Goal: Information Seeking & Learning: Learn about a topic

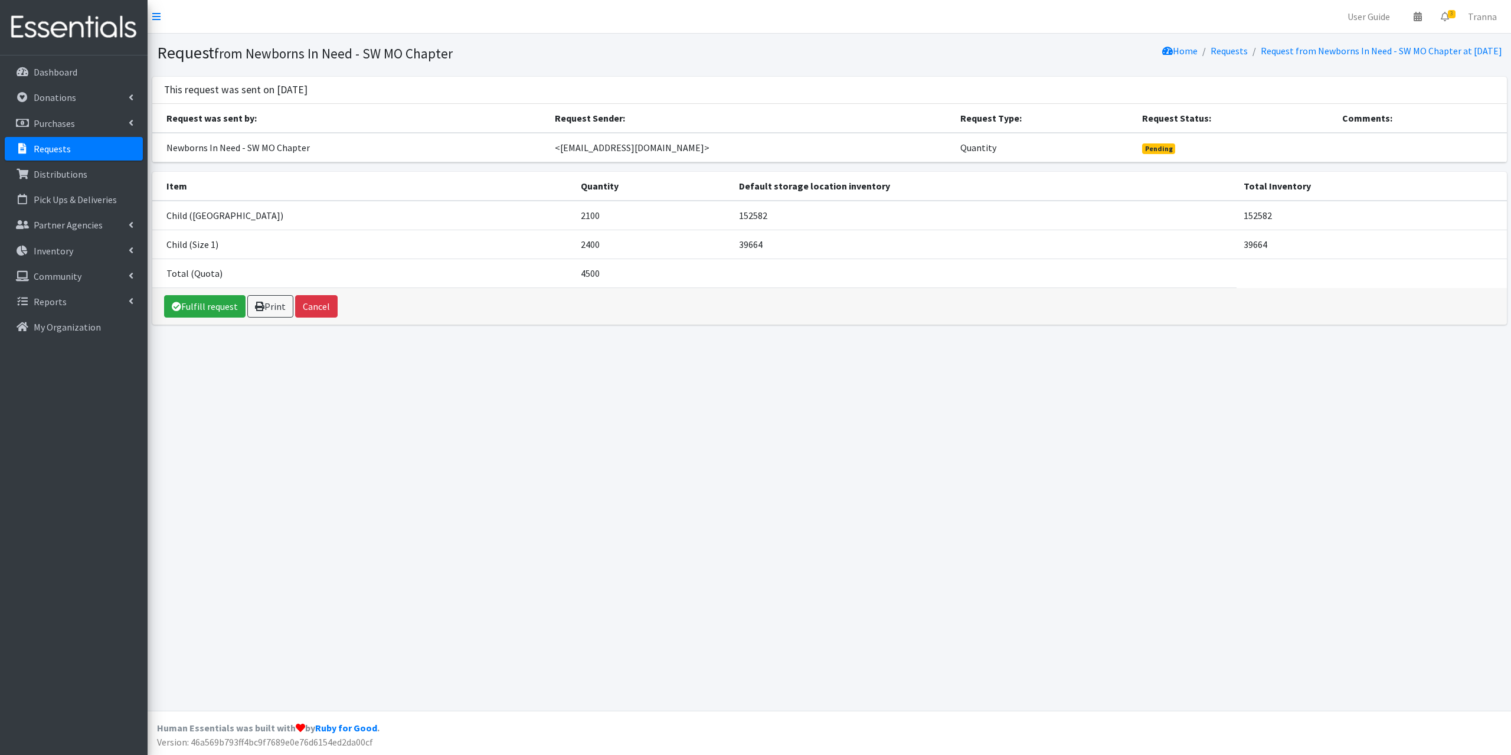
click at [50, 150] on p "Requests" at bounding box center [52, 149] width 37 height 12
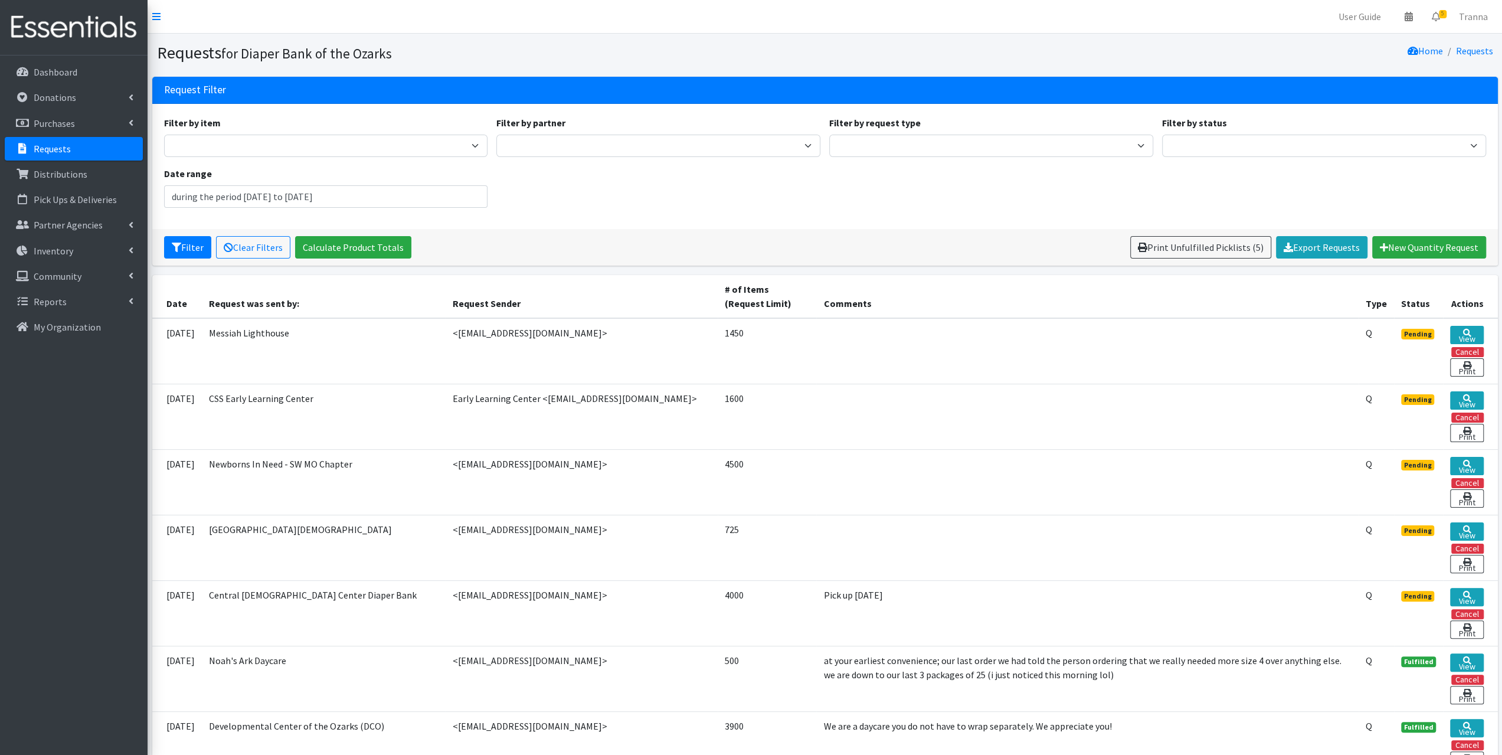
type input "[DATE] - [DATE]"
click at [61, 254] on p "Inventory" at bounding box center [54, 251] width 40 height 12
click at [60, 274] on link "Items & Inventory" at bounding box center [74, 276] width 138 height 24
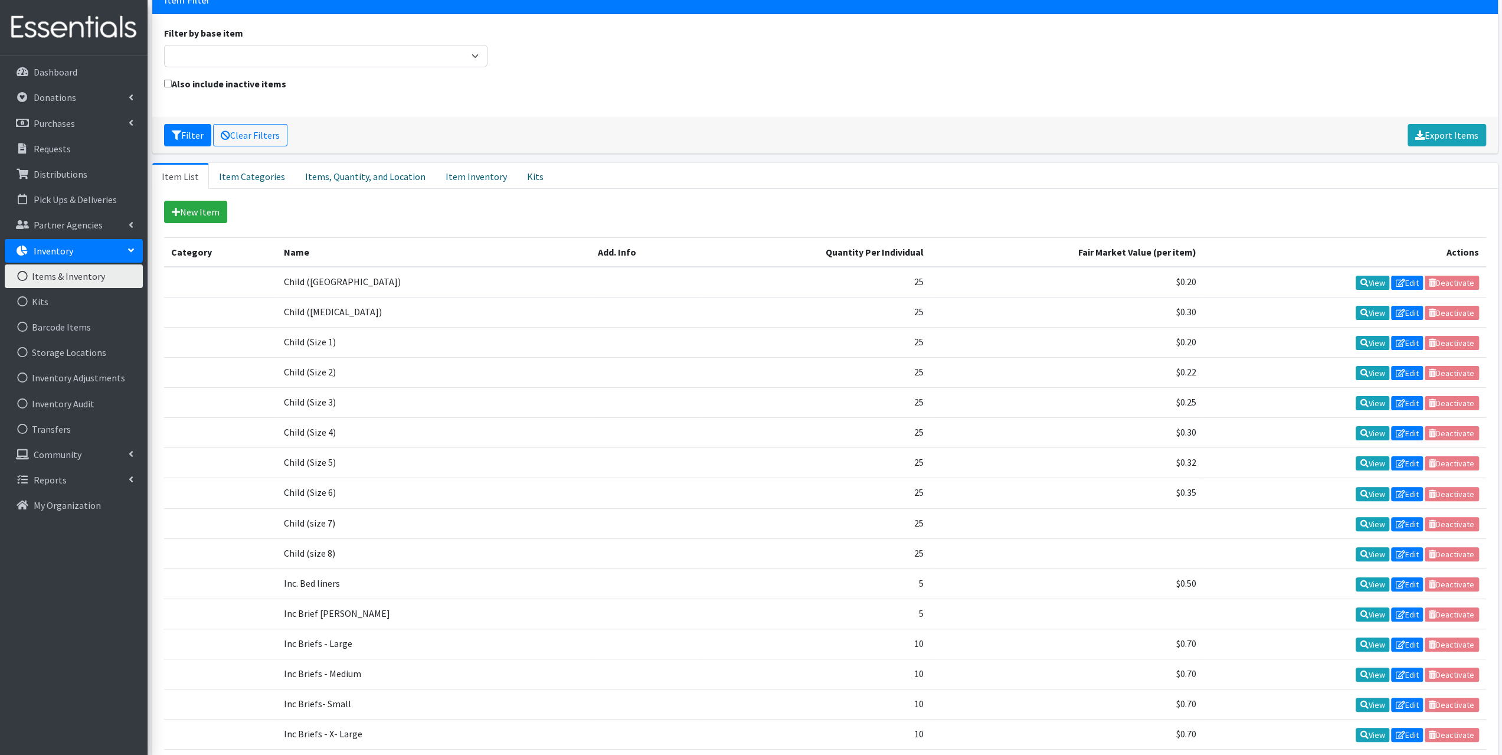
scroll to position [118, 0]
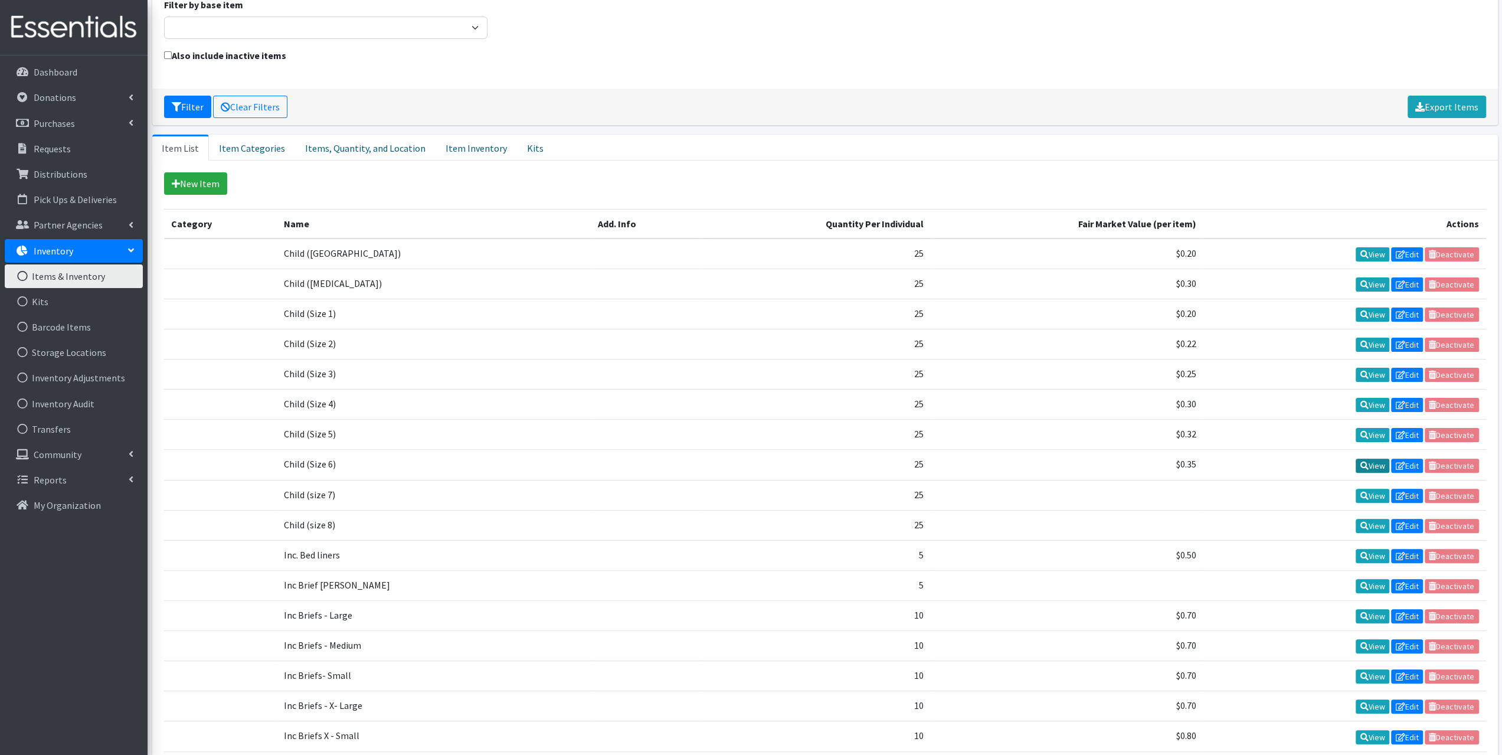
click at [1379, 459] on link "View" at bounding box center [1373, 466] width 34 height 14
click at [1413, 459] on link "Edit" at bounding box center [1407, 466] width 32 height 14
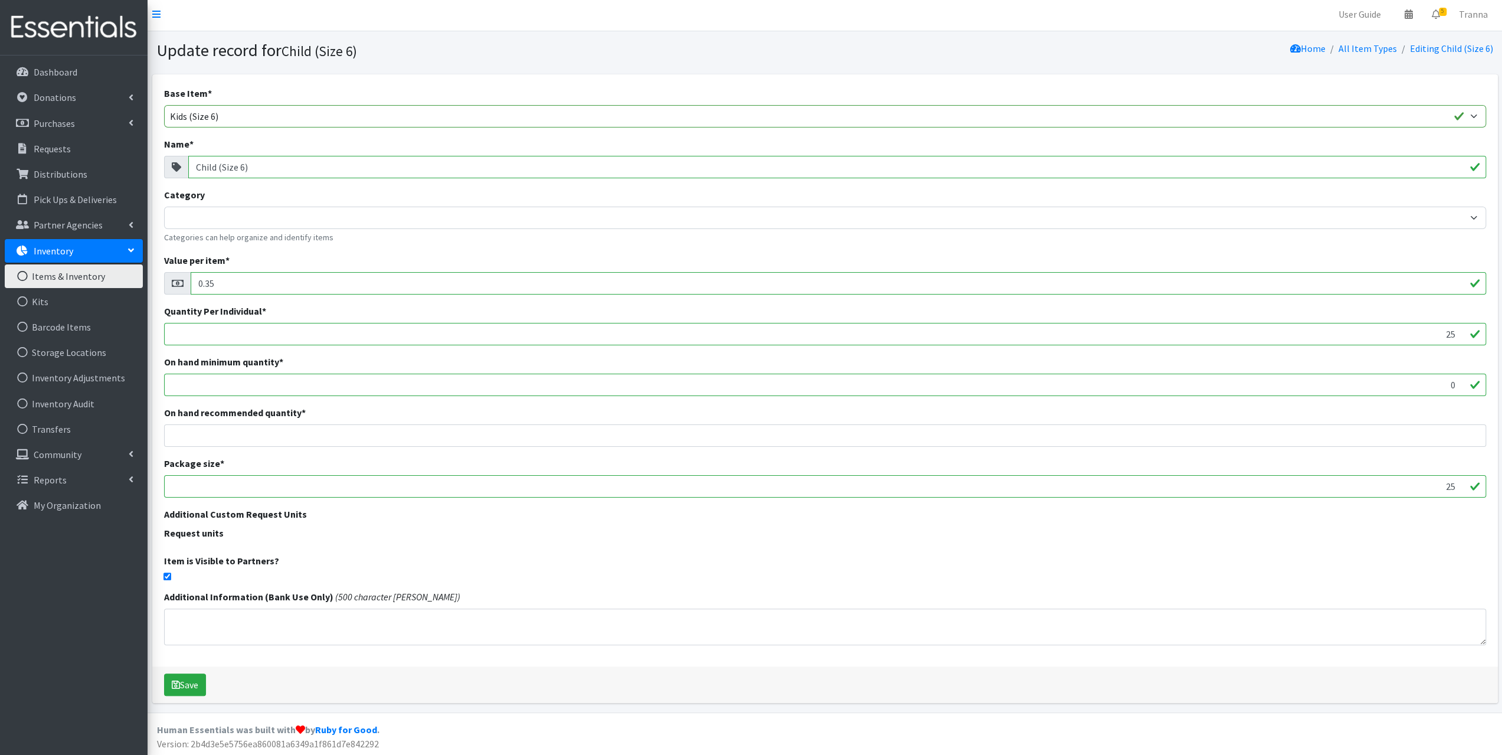
scroll to position [2, 0]
click at [168, 575] on input "checkbox" at bounding box center [167, 576] width 8 height 8
checkbox input "false"
click at [185, 689] on button "Save" at bounding box center [185, 684] width 42 height 22
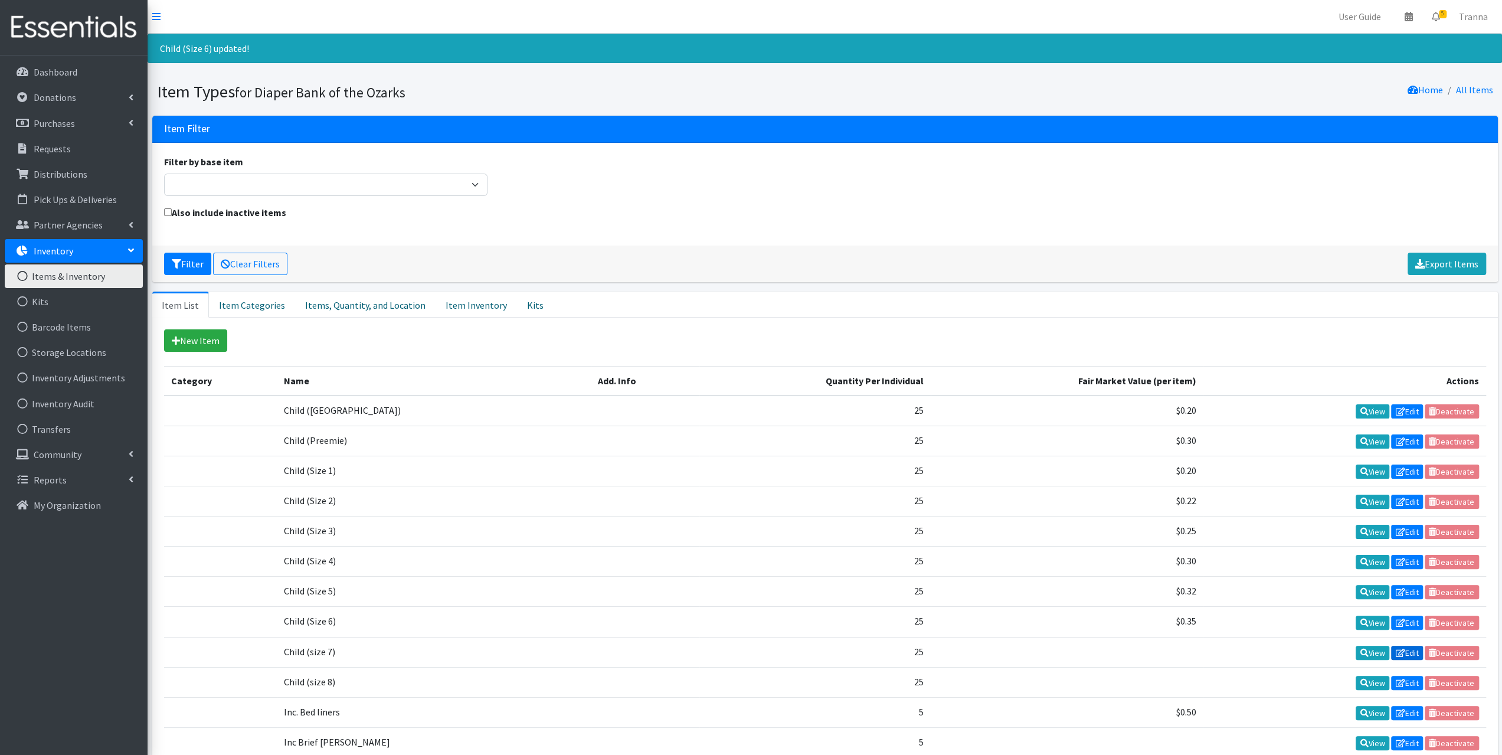
click at [1408, 646] on link "Edit" at bounding box center [1407, 653] width 32 height 14
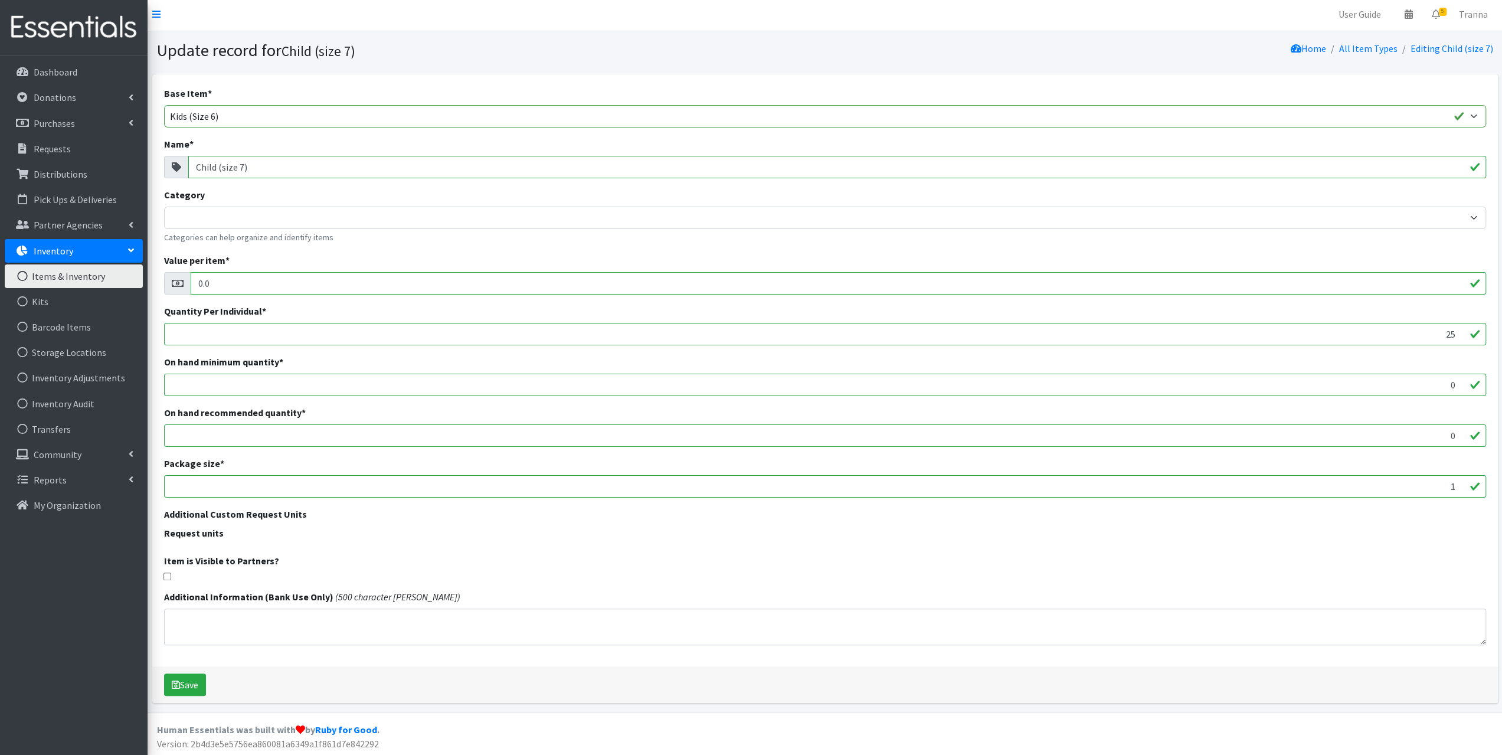
scroll to position [2, 0]
click at [169, 575] on input "checkbox" at bounding box center [167, 576] width 8 height 8
checkbox input "true"
click at [189, 680] on button "Save" at bounding box center [185, 684] width 42 height 22
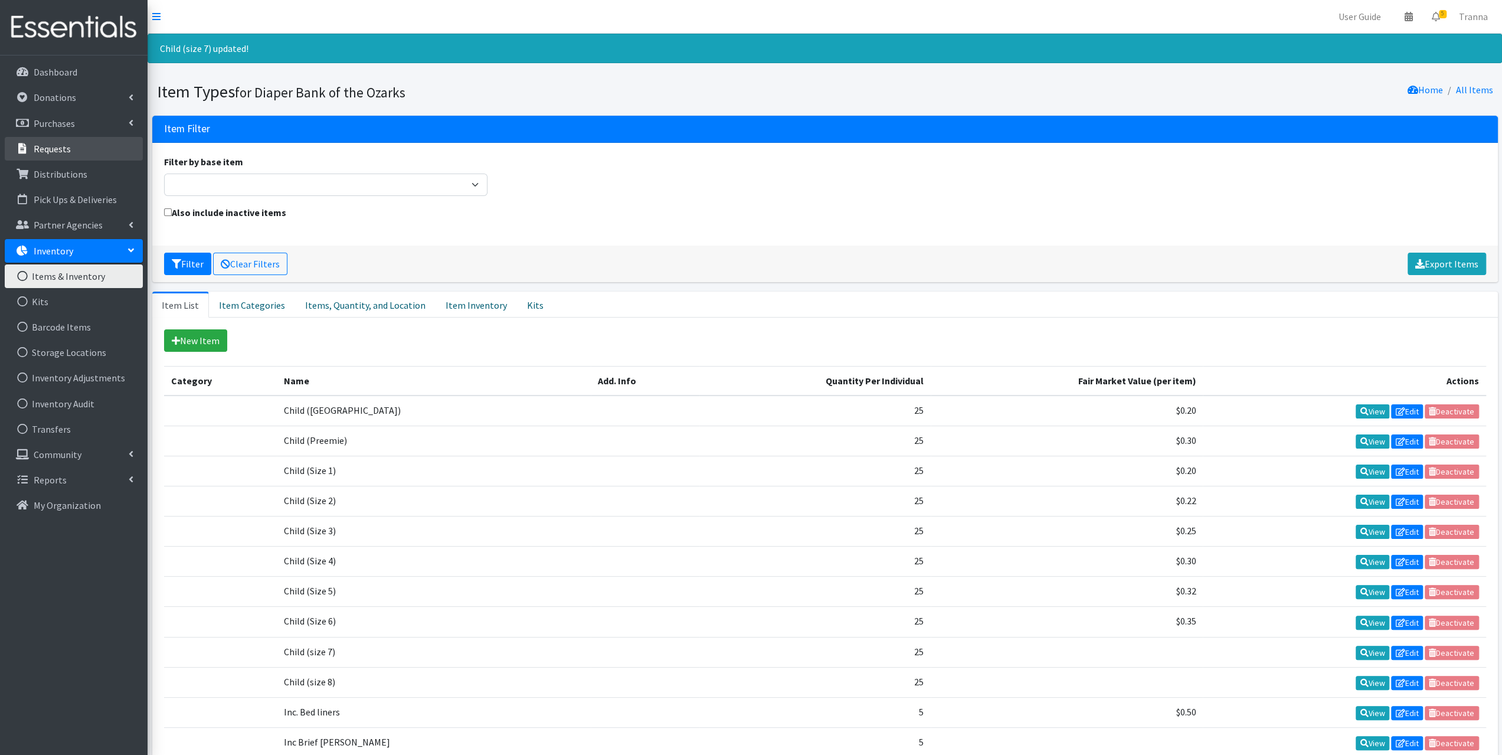
click at [50, 154] on p "Requests" at bounding box center [52, 149] width 37 height 12
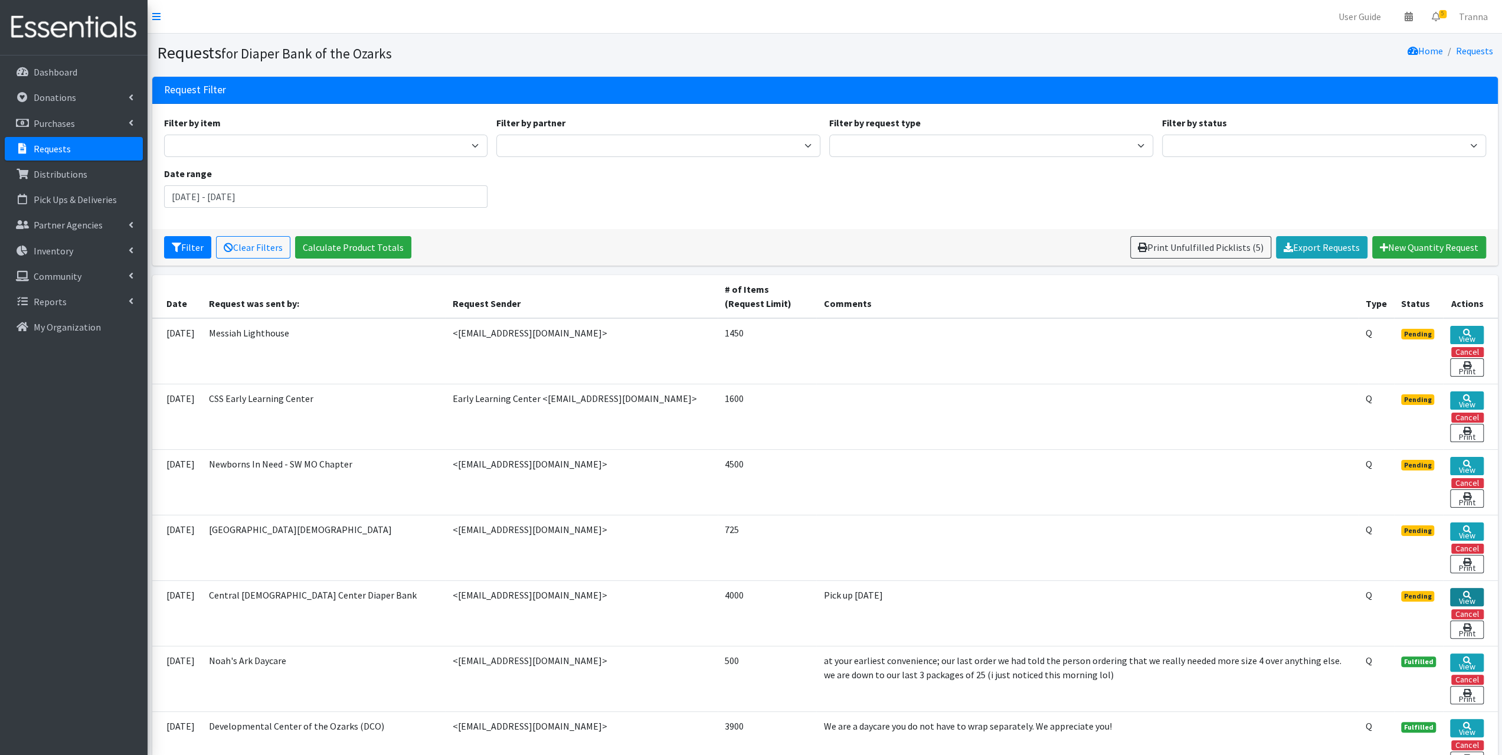
click at [1466, 591] on icon at bounding box center [1466, 595] width 8 height 8
click at [1475, 526] on link "View" at bounding box center [1466, 531] width 33 height 18
click at [1474, 460] on link "View" at bounding box center [1466, 466] width 33 height 18
click at [1467, 397] on link "View" at bounding box center [1466, 400] width 33 height 18
click at [1470, 526] on link "View" at bounding box center [1466, 531] width 33 height 18
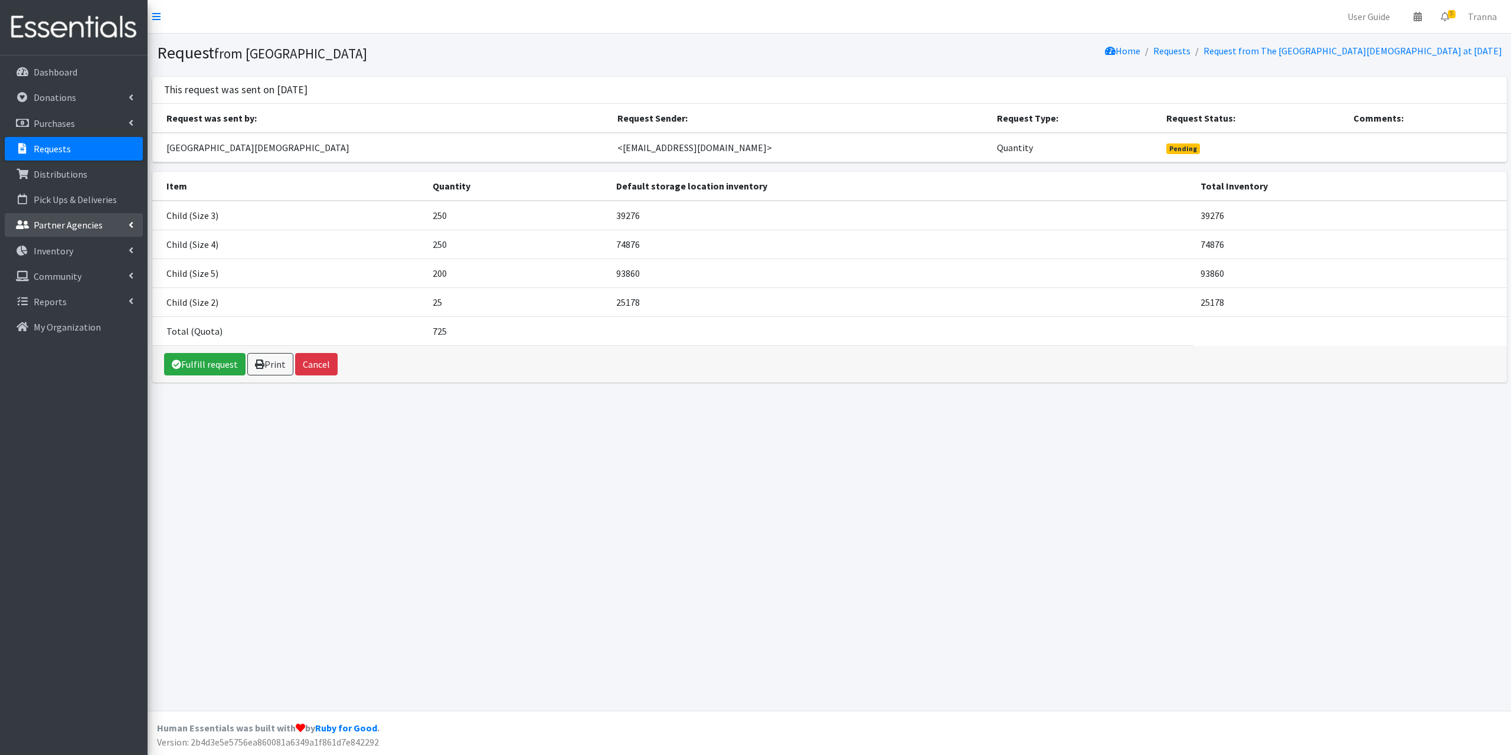
click at [60, 224] on p "Partner Agencies" at bounding box center [68, 225] width 69 height 12
click at [61, 250] on link "All Partners" at bounding box center [74, 251] width 138 height 24
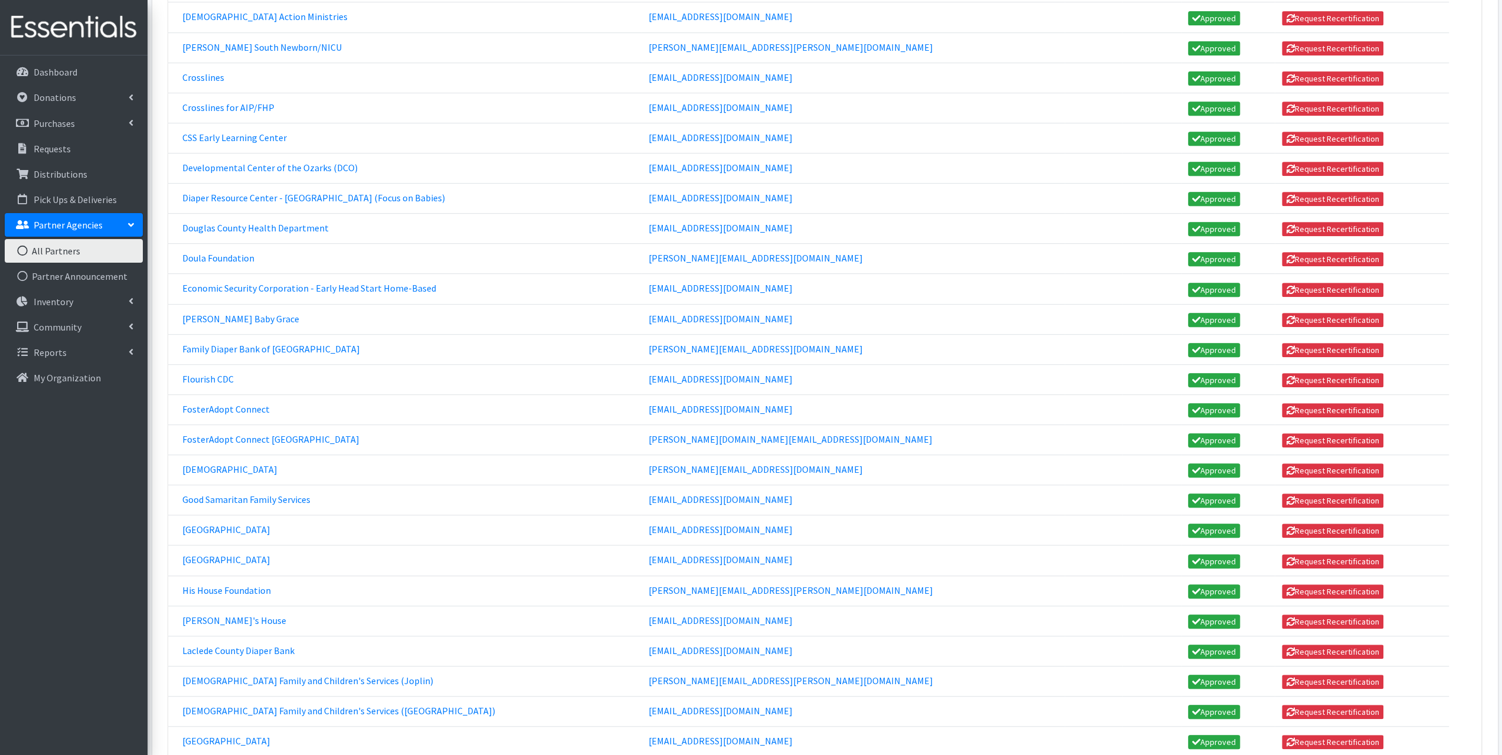
scroll to position [472, 0]
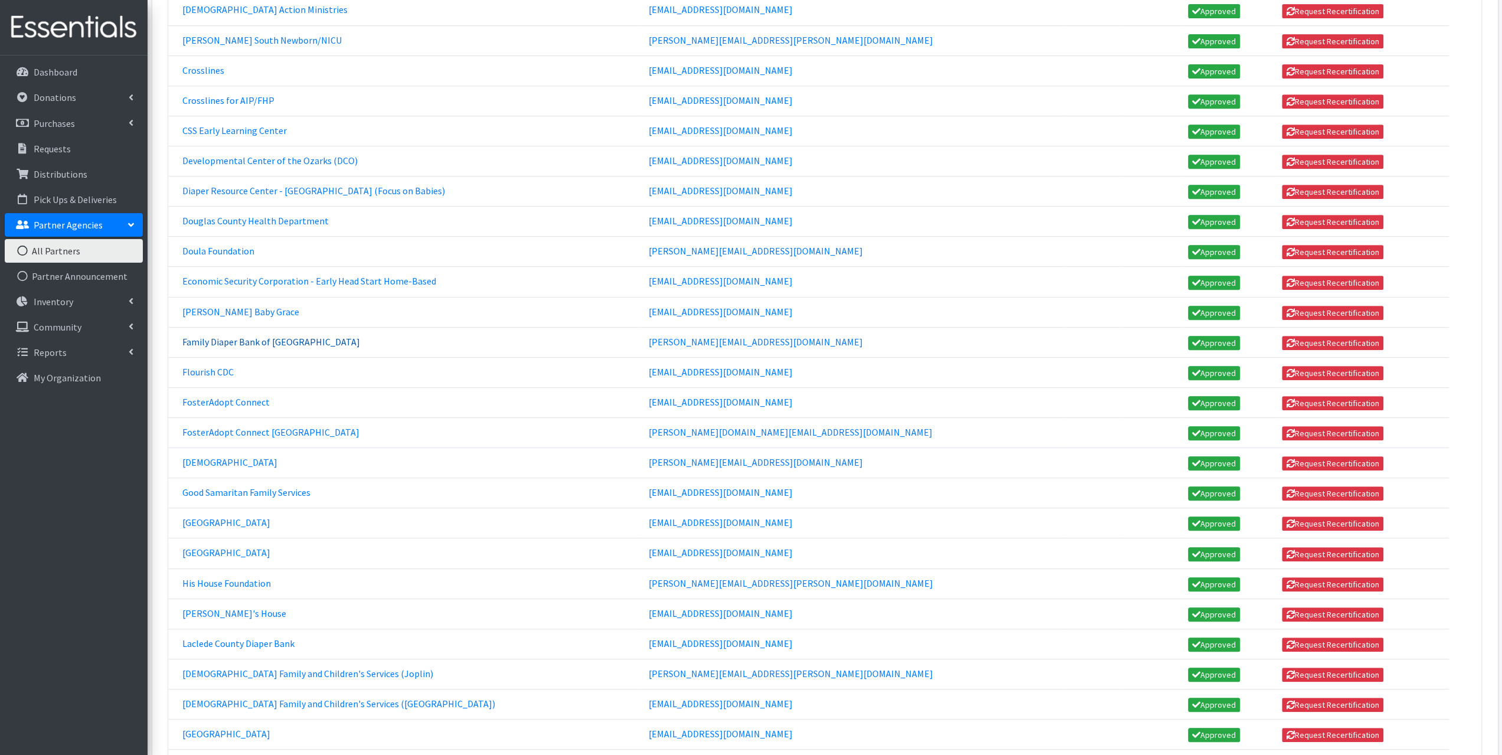
click at [225, 336] on link "Family Diaper Bank of [GEOGRAPHIC_DATA]" at bounding box center [271, 342] width 178 height 12
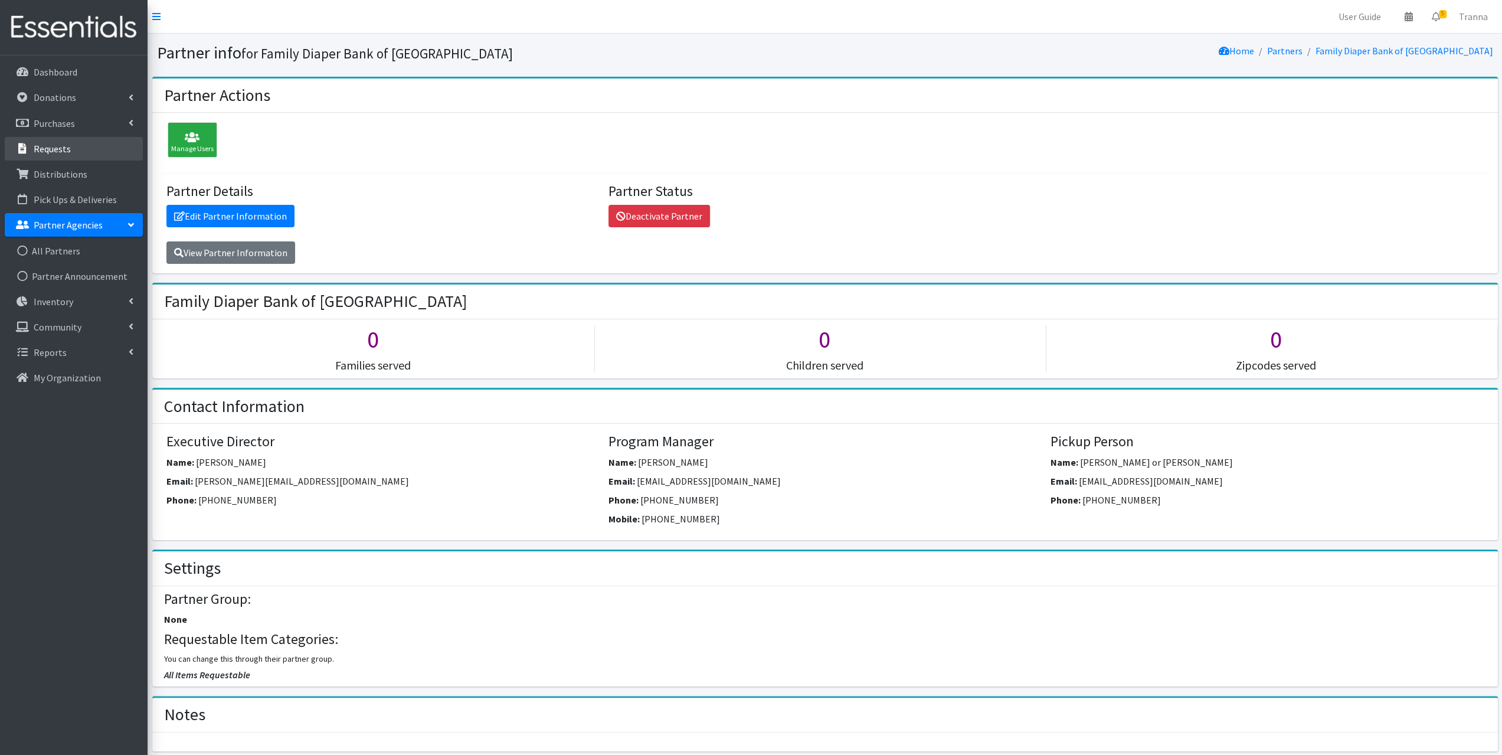
click at [68, 147] on p "Requests" at bounding box center [52, 149] width 37 height 12
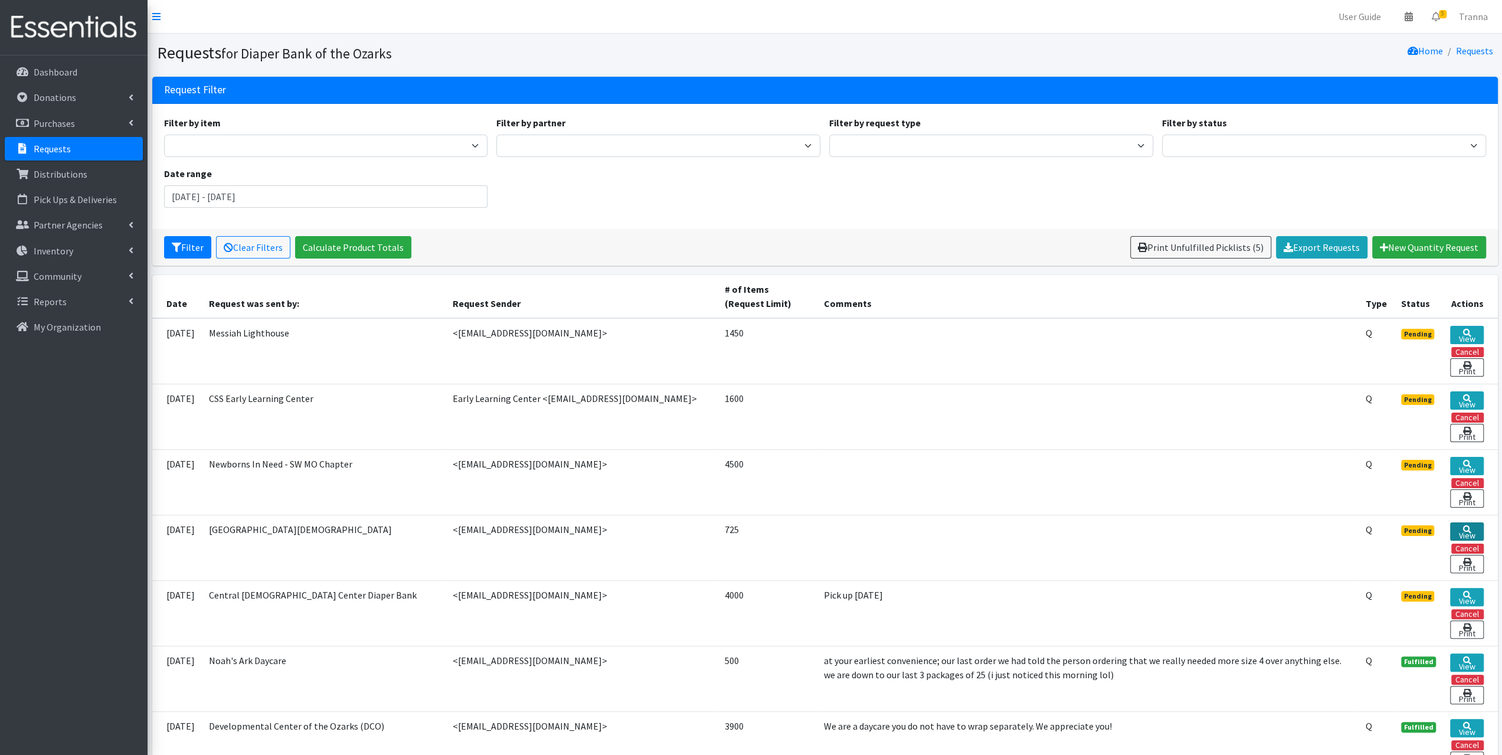
click at [1468, 525] on icon at bounding box center [1466, 529] width 8 height 8
click at [1470, 462] on link "View" at bounding box center [1466, 466] width 33 height 18
click at [1470, 397] on link "View" at bounding box center [1466, 400] width 33 height 18
click at [1471, 334] on link "View" at bounding box center [1466, 335] width 33 height 18
click at [66, 231] on link "Partner Agencies" at bounding box center [74, 225] width 138 height 24
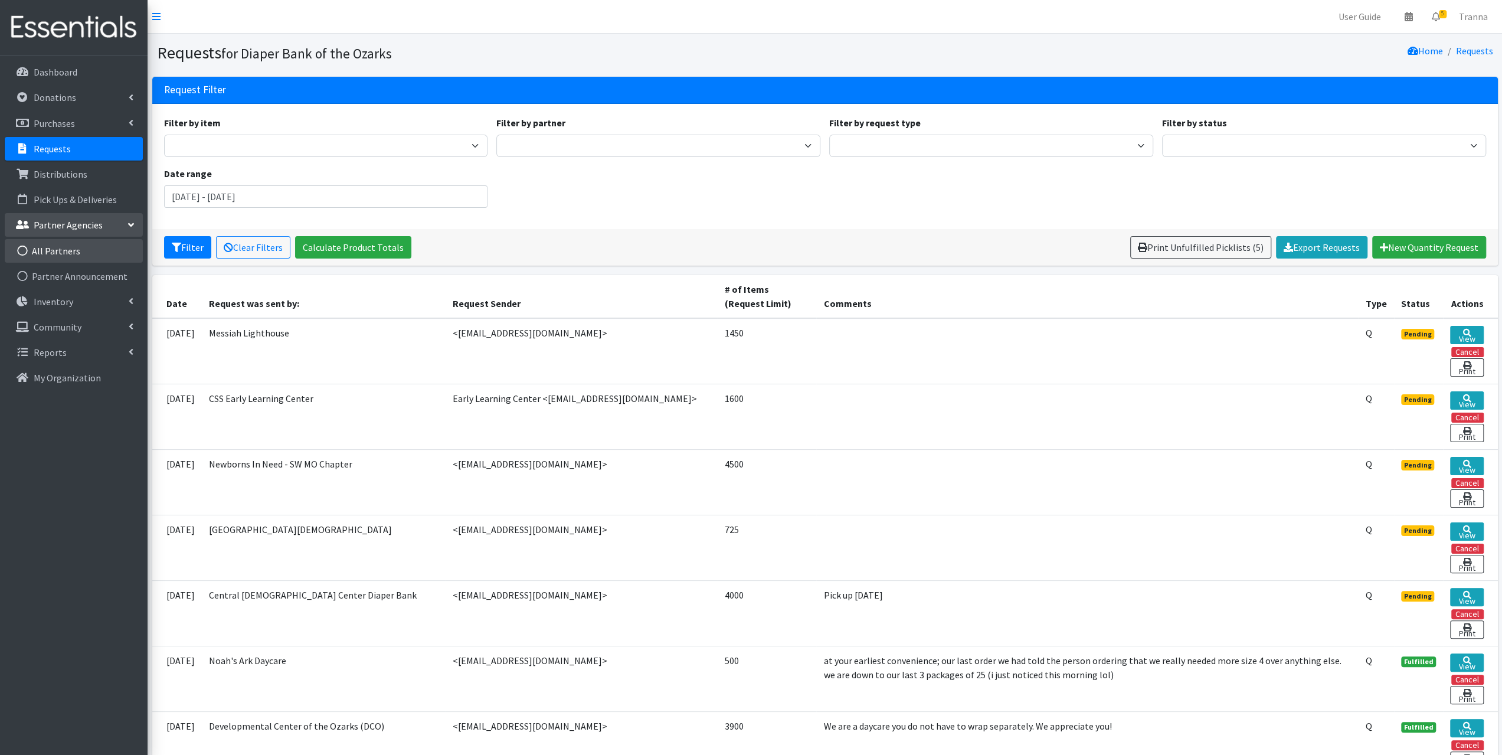
click at [64, 251] on link "All Partners" at bounding box center [74, 251] width 138 height 24
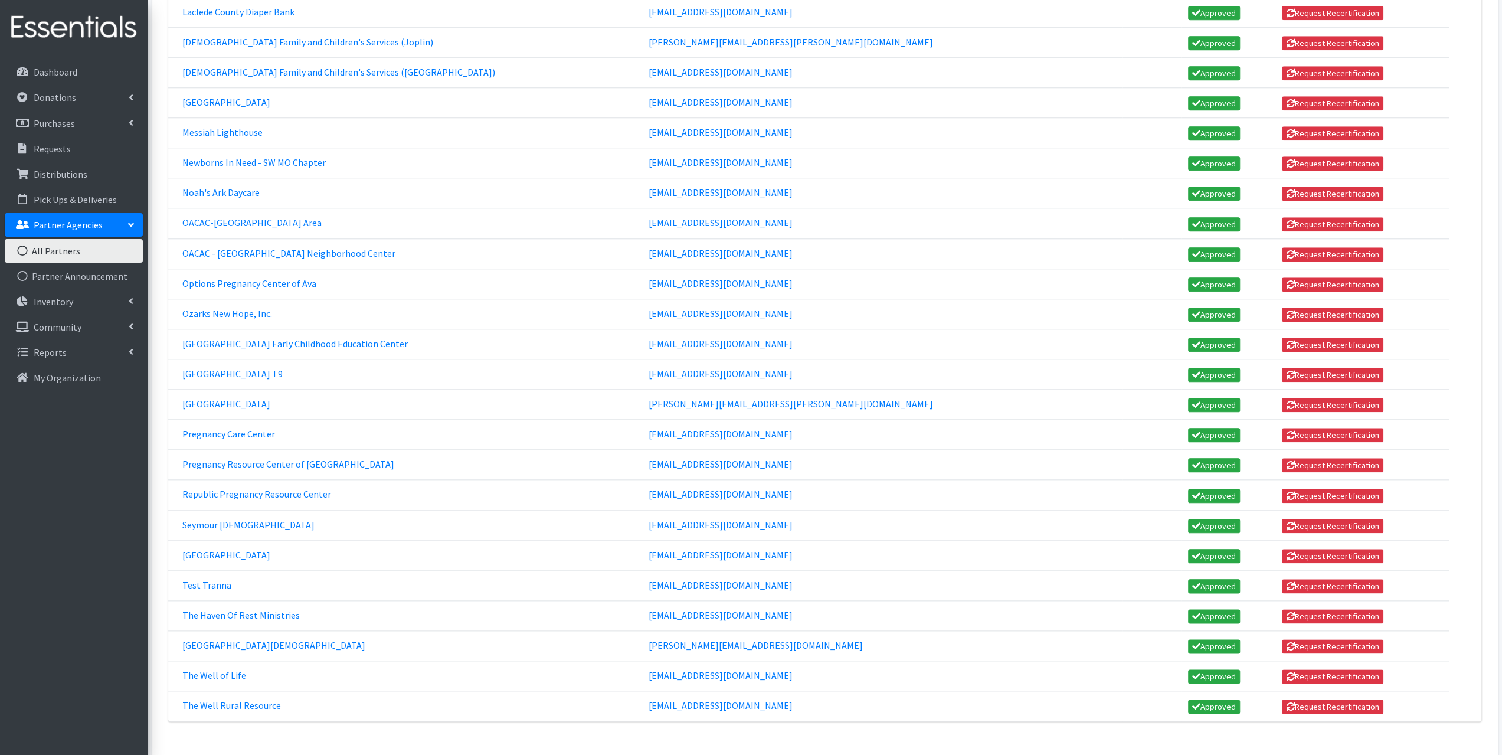
scroll to position [1121, 0]
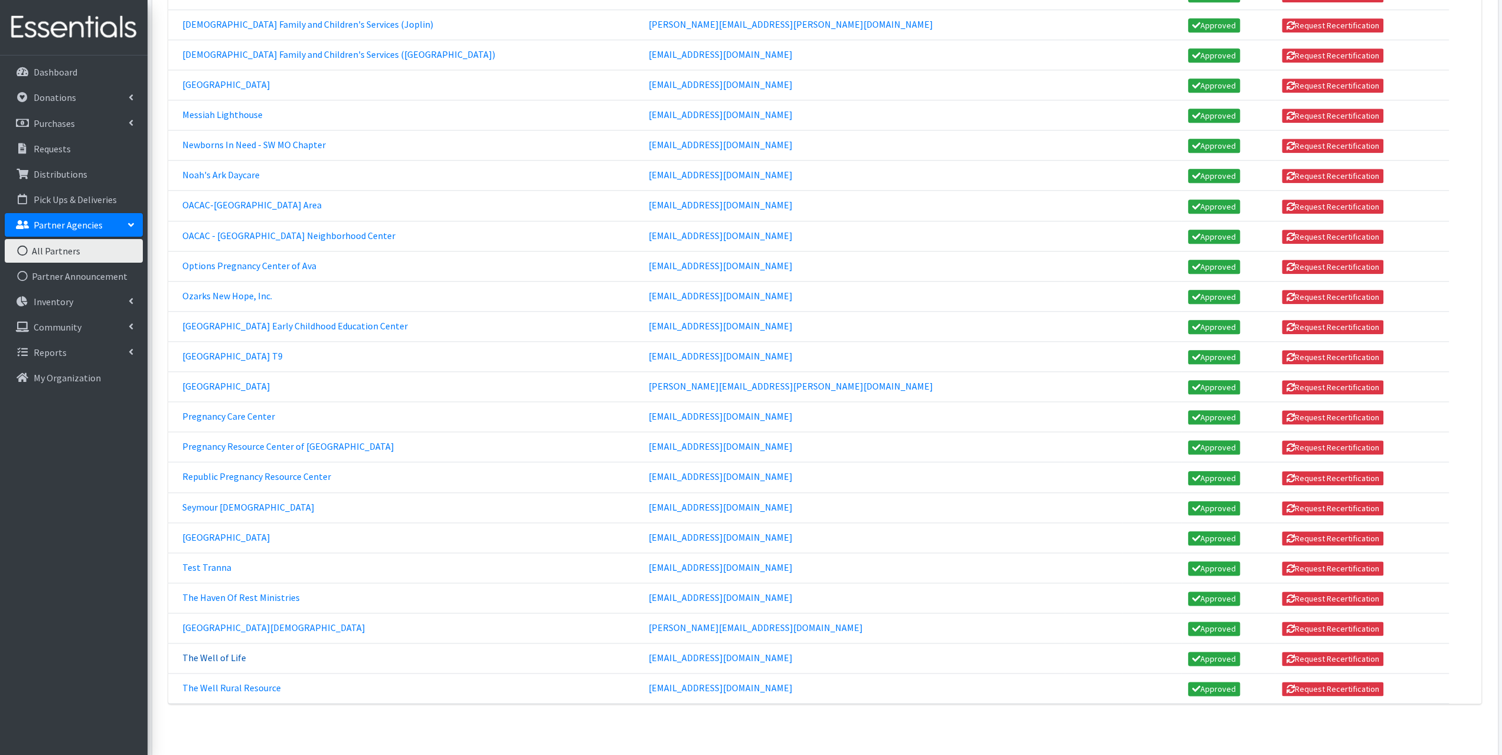
click at [229, 652] on link "The Well of Life" at bounding box center [214, 658] width 64 height 12
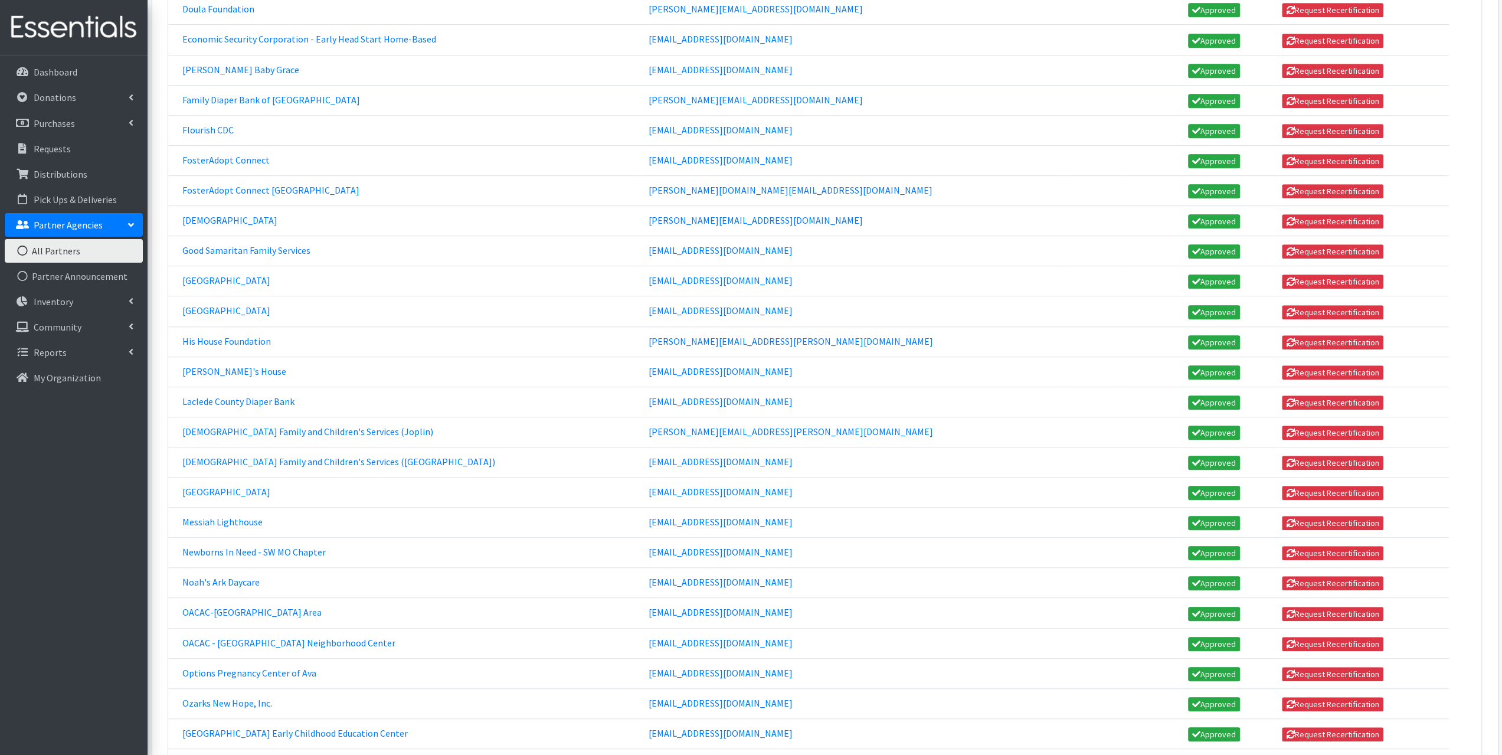
scroll to position [590, 0]
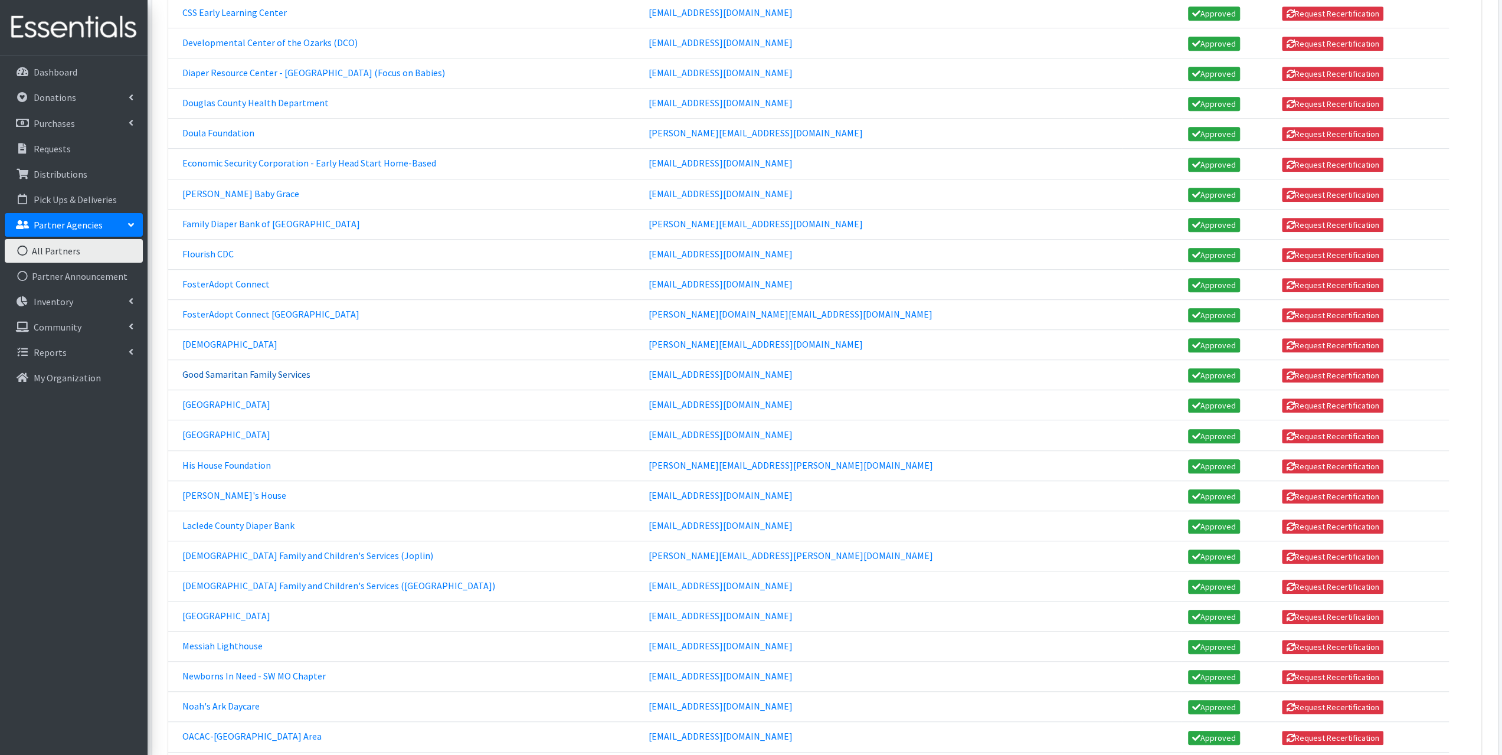
click at [218, 368] on link "Good Samaritan Family Services" at bounding box center [246, 374] width 128 height 12
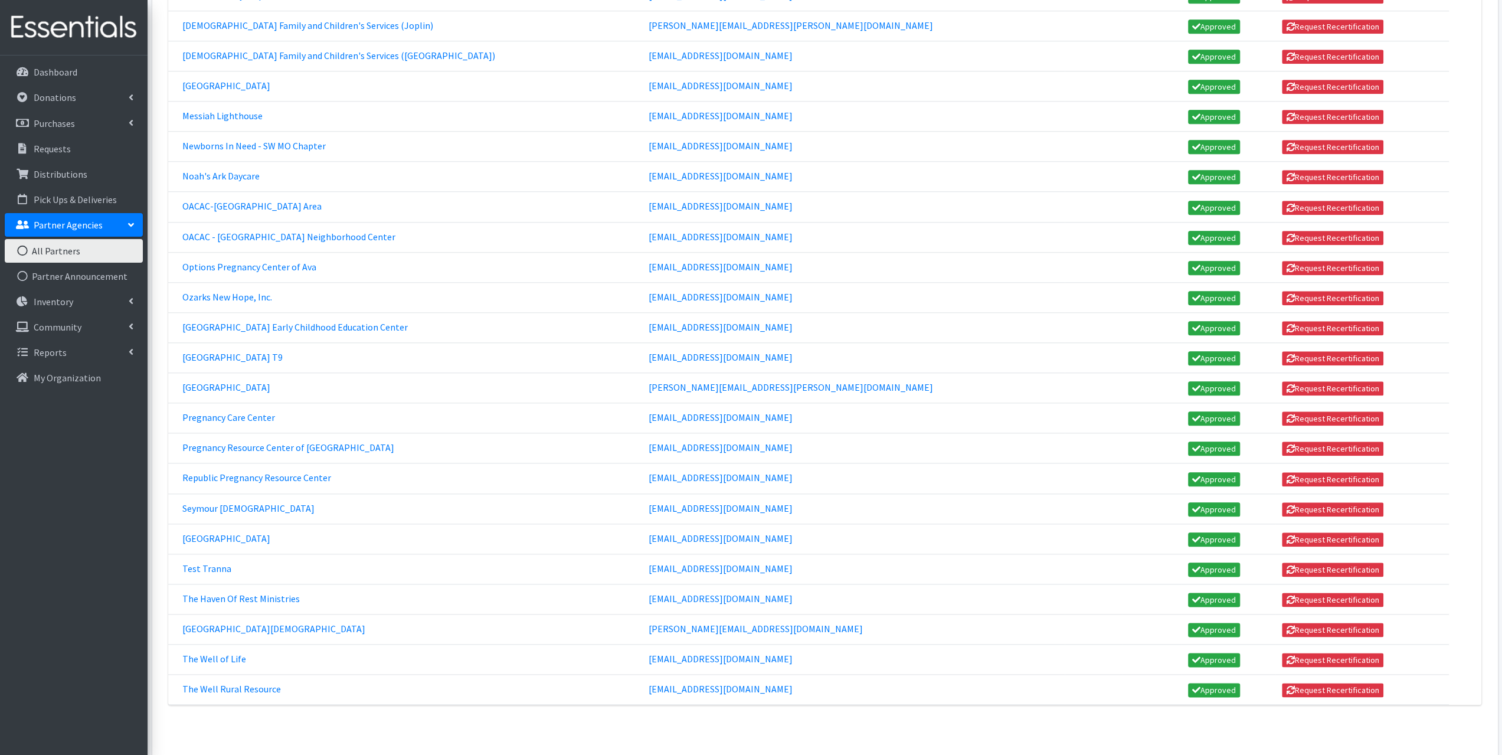
scroll to position [1121, 0]
click at [224, 78] on link "[GEOGRAPHIC_DATA]" at bounding box center [226, 84] width 88 height 12
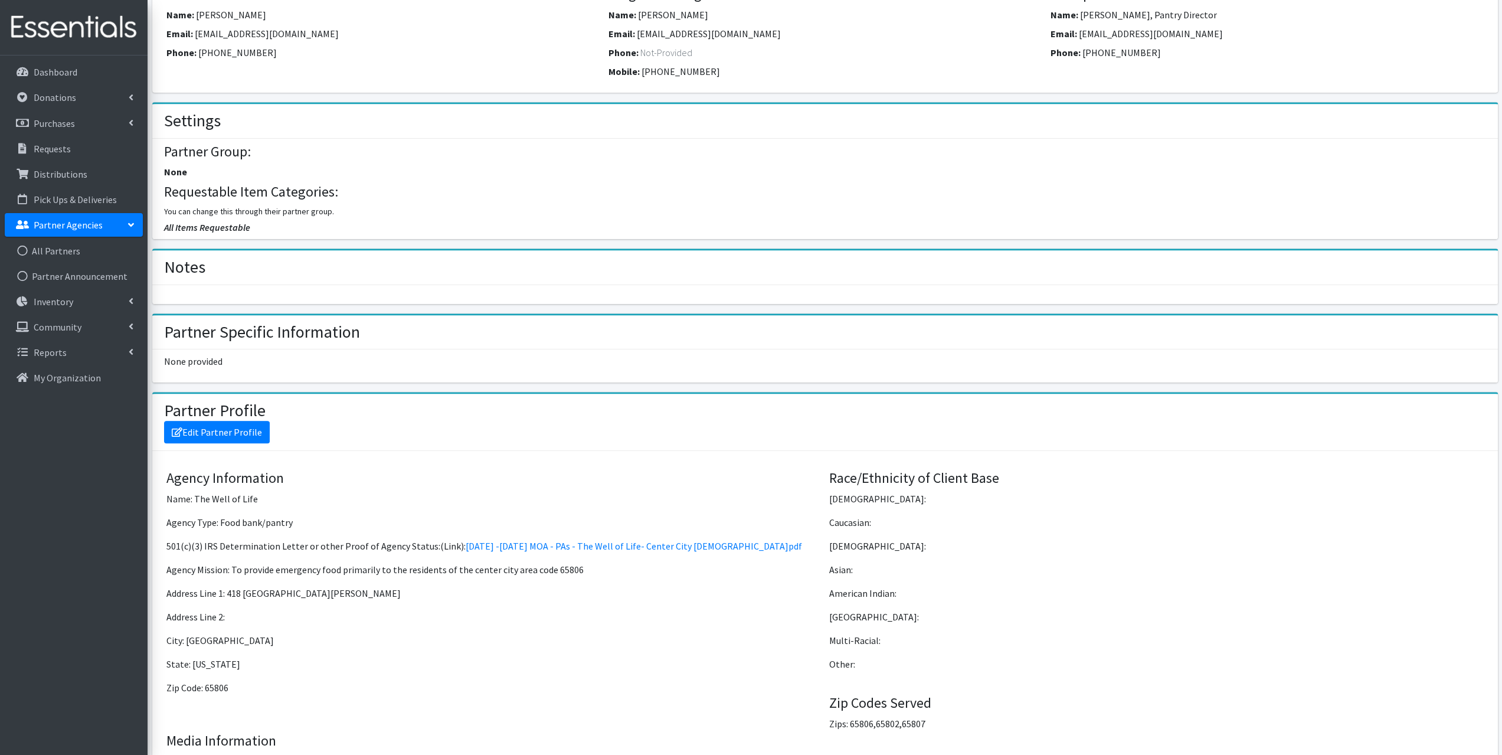
scroll to position [472, 0]
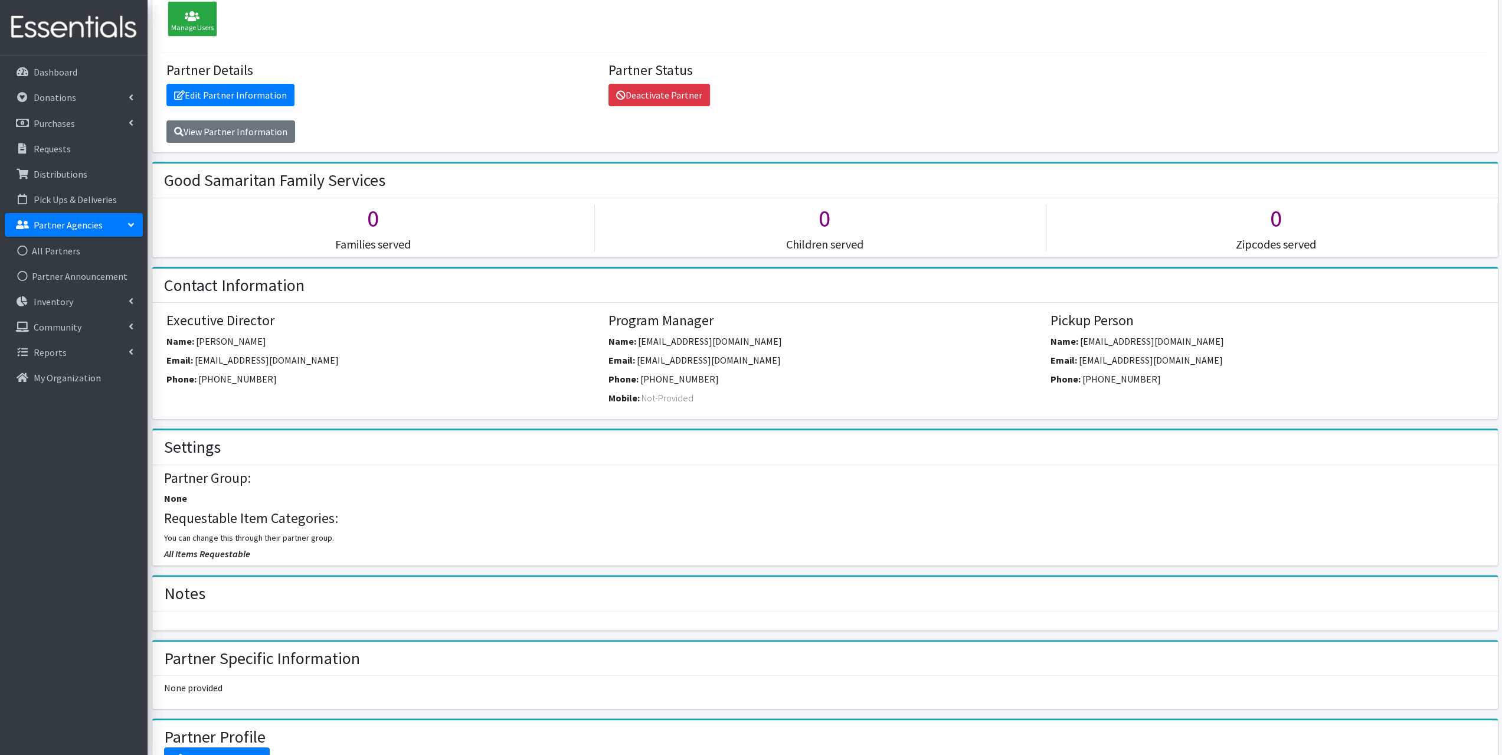
scroll to position [118, 0]
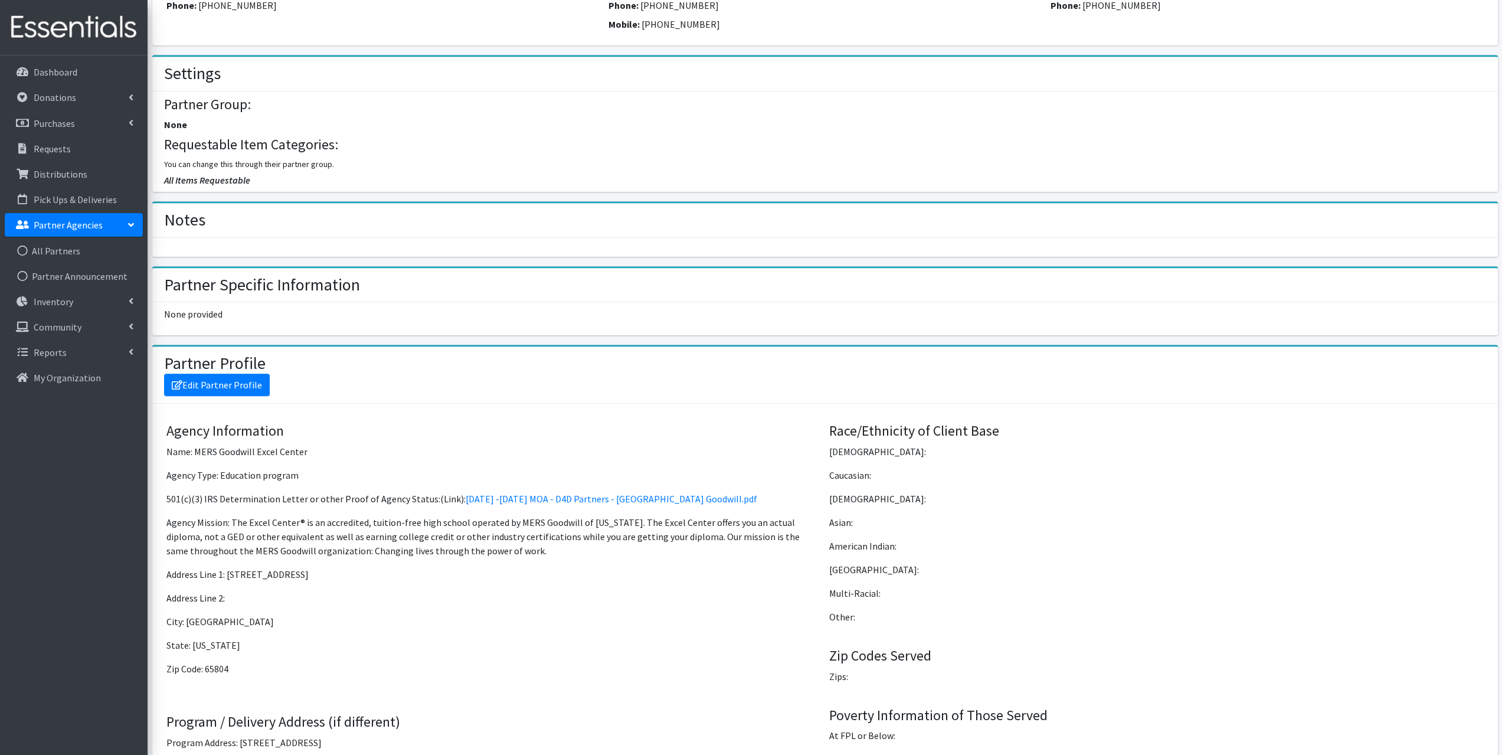
scroll to position [531, 0]
